Goal: Task Accomplishment & Management: Manage account settings

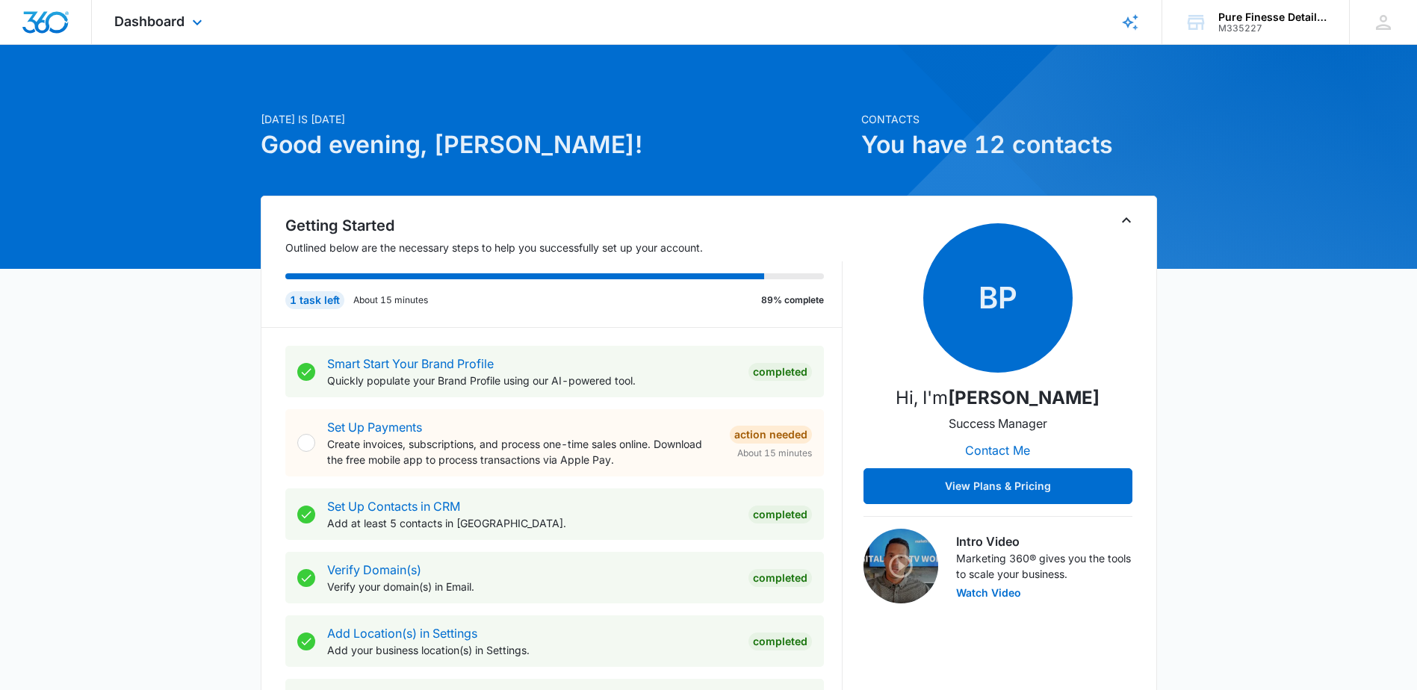
click at [159, 9] on div "Dashboard Apps Reputation Websites Forms CRM Email Social Payments POS Content …" at bounding box center [160, 22] width 137 height 44
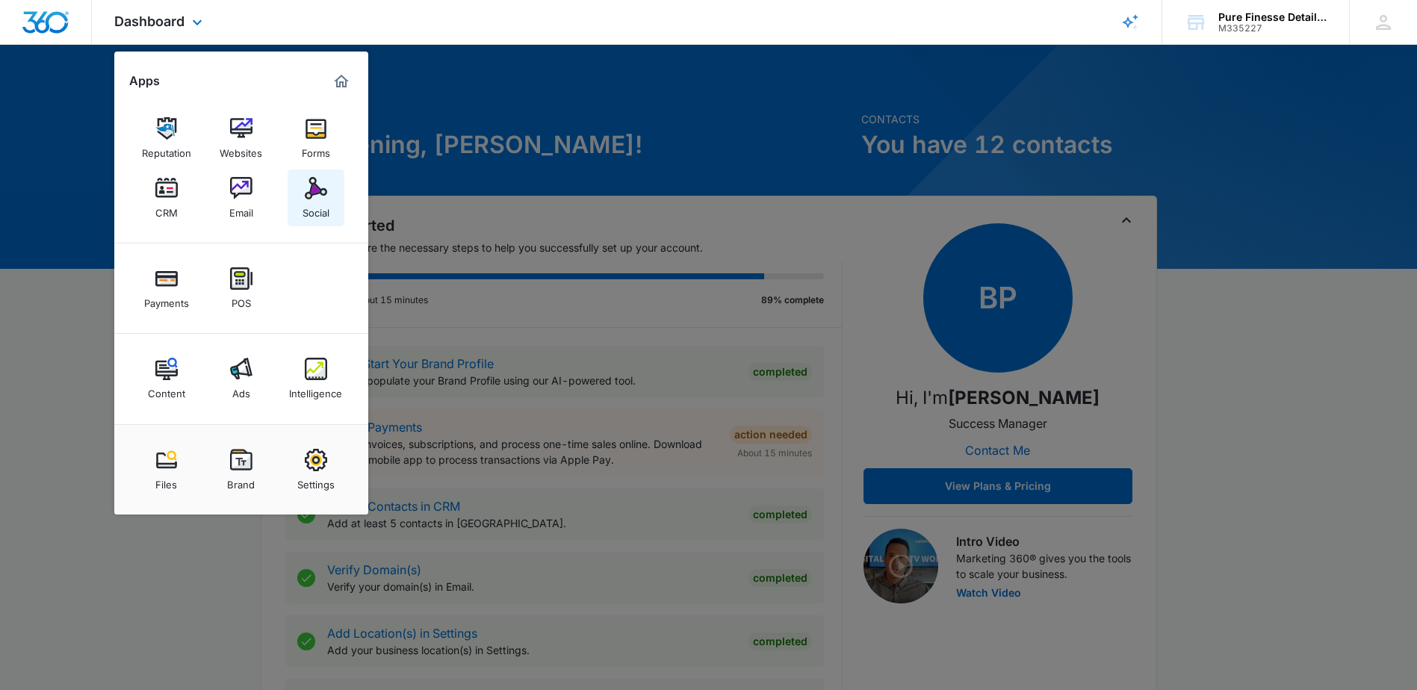
click at [315, 194] on img at bounding box center [316, 188] width 22 height 22
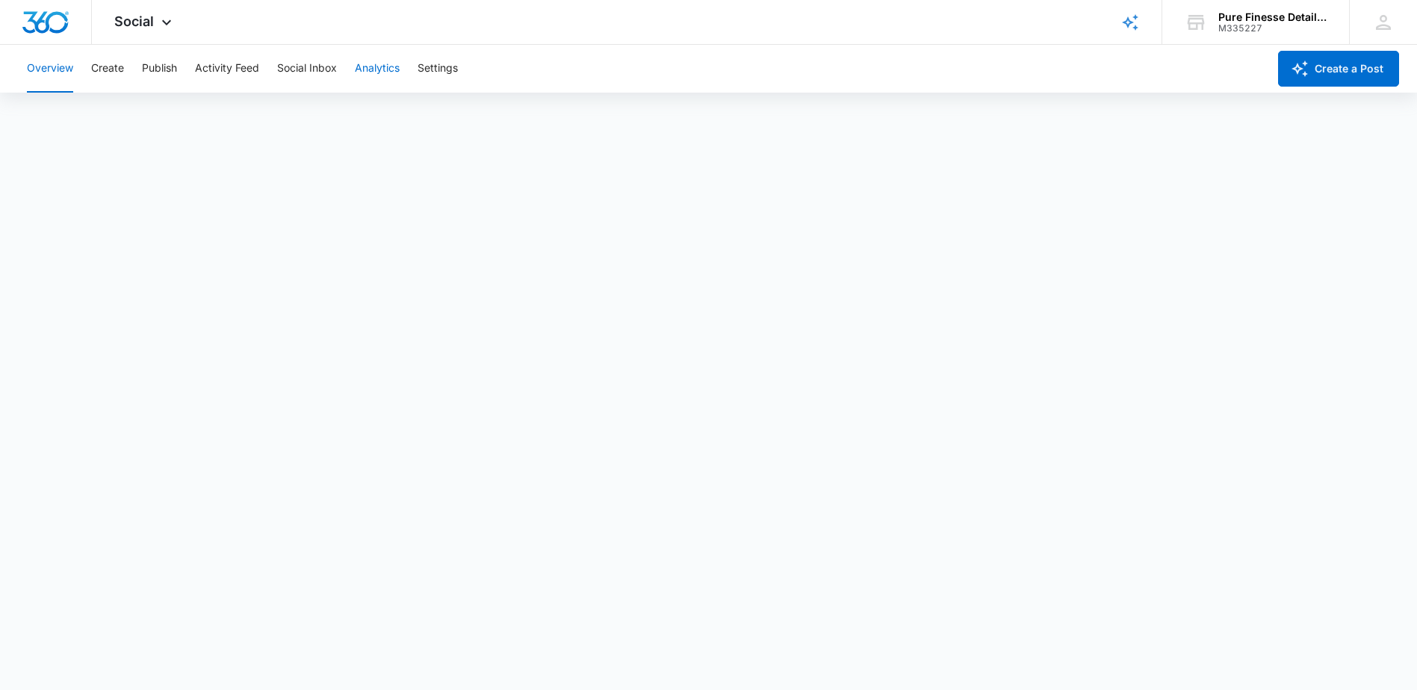
click at [395, 76] on button "Analytics" at bounding box center [377, 69] width 45 height 48
click at [329, 63] on button "Social Inbox" at bounding box center [307, 69] width 60 height 48
click at [451, 69] on button "Settings" at bounding box center [438, 69] width 40 height 48
